Goal: Manage account settings

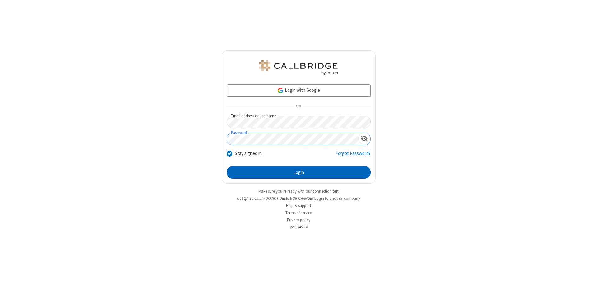
click at [299, 172] on button "Login" at bounding box center [299, 172] width 144 height 12
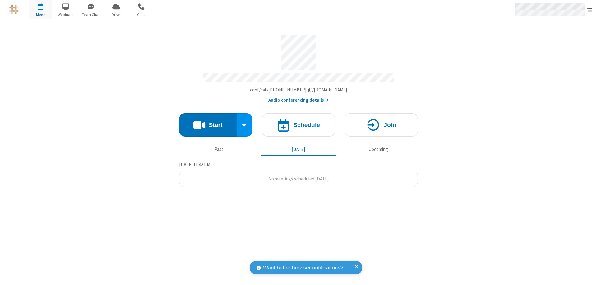
click at [590, 10] on span "Open menu" at bounding box center [590, 10] width 5 height 6
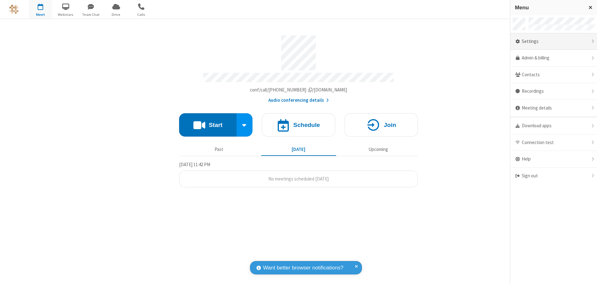
click at [554, 41] on div "Settings" at bounding box center [554, 41] width 87 height 17
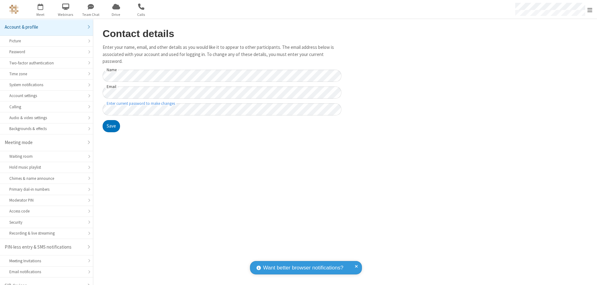
scroll to position [9, 0]
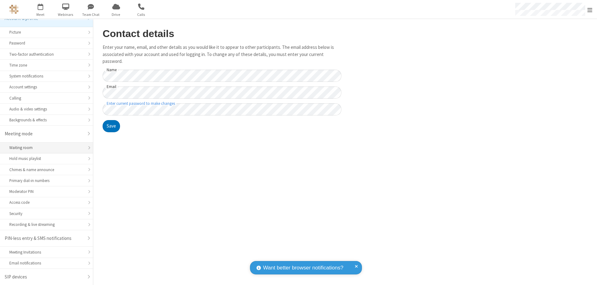
click at [44, 148] on div "Waiting room" at bounding box center [46, 148] width 74 height 6
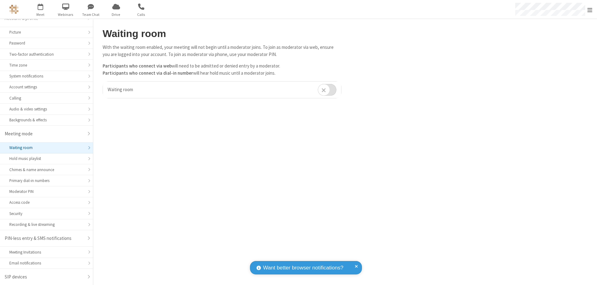
click at [327, 90] on input "checkbox" at bounding box center [327, 90] width 19 height 12
checkbox input "true"
click at [590, 9] on span "Open menu" at bounding box center [590, 10] width 5 height 6
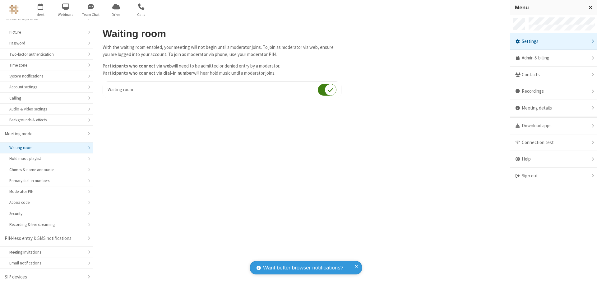
click at [554, 176] on div "Sign out" at bounding box center [554, 176] width 87 height 16
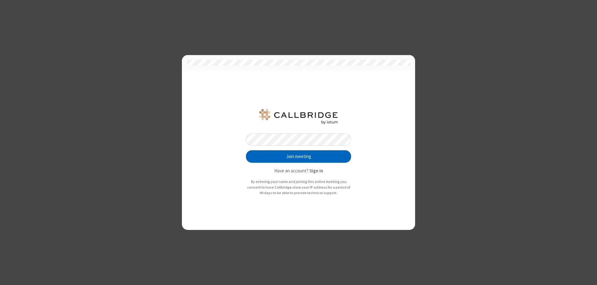
click at [299, 157] on button "Join meeting" at bounding box center [298, 156] width 105 height 12
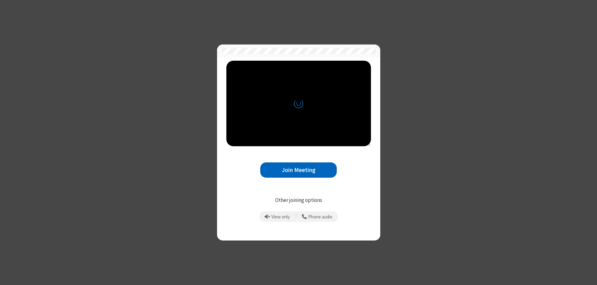
click at [299, 170] on button "Join Meeting" at bounding box center [298, 169] width 77 height 15
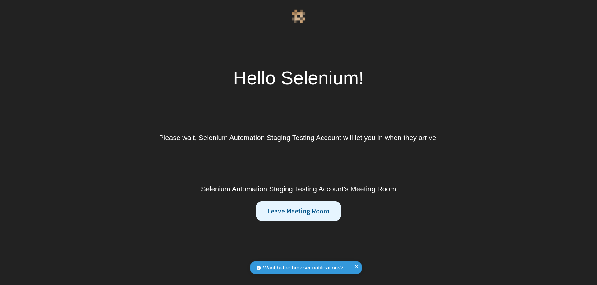
click at [298, 211] on button "Leave Meeting Room" at bounding box center [298, 211] width 85 height 20
